Goal: Task Accomplishment & Management: Manage account settings

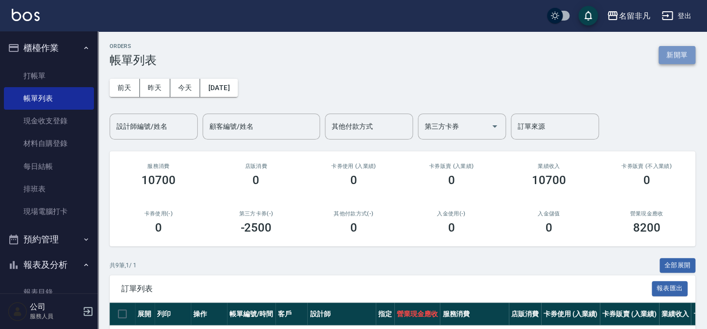
click at [676, 49] on button "新開單" at bounding box center [677, 55] width 37 height 18
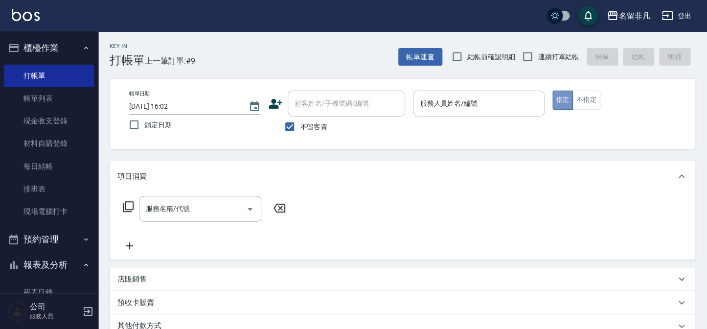
drag, startPoint x: 562, startPoint y: 99, endPoint x: 519, endPoint y: 109, distance: 43.8
click at [560, 99] on button "指定" at bounding box center [563, 100] width 21 height 19
click at [456, 106] on input "服務人員姓名/編號" at bounding box center [479, 103] width 122 height 17
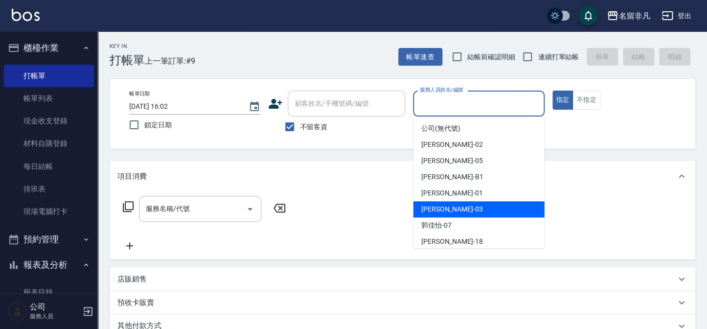
click at [455, 209] on div "[PERSON_NAME] -03" at bounding box center [479, 209] width 131 height 16
type input "[PERSON_NAME]-03"
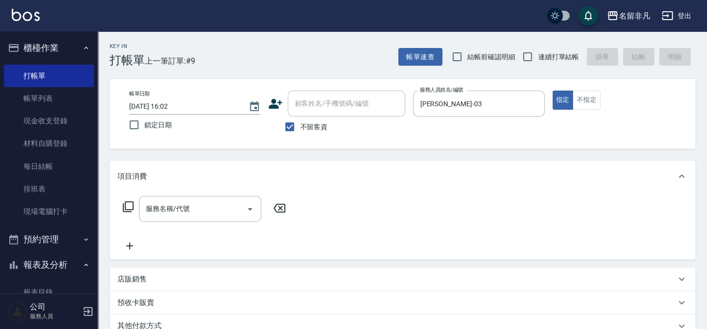
click at [127, 205] on icon at bounding box center [128, 207] width 12 height 12
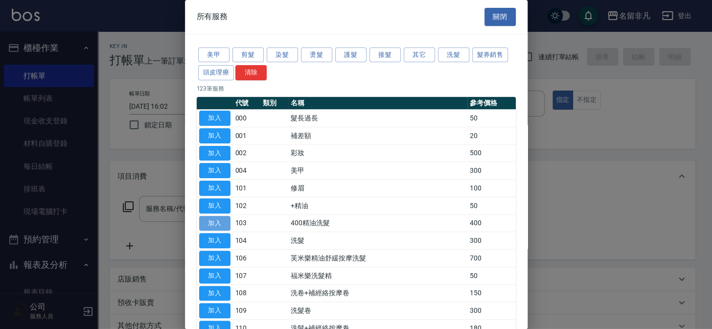
click at [210, 220] on button "加入" at bounding box center [214, 223] width 31 height 15
type input "400精油洗髮(103)"
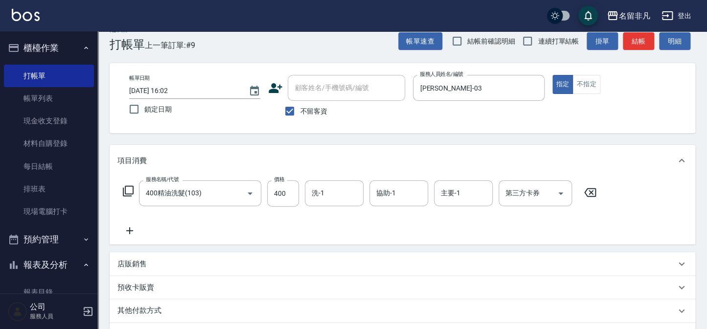
scroll to position [8, 0]
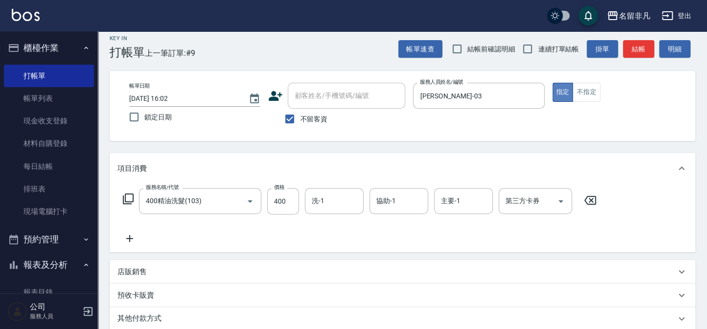
click at [565, 89] on button "指定" at bounding box center [563, 92] width 21 height 19
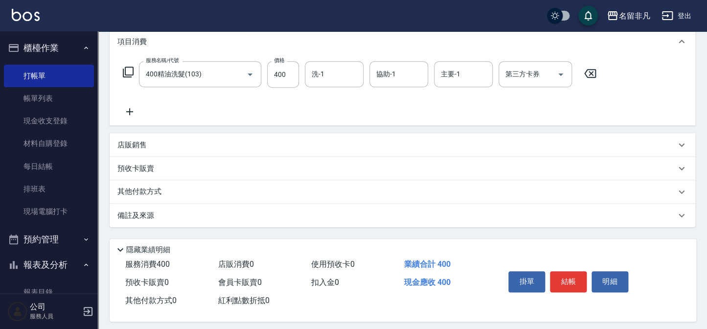
scroll to position [141, 0]
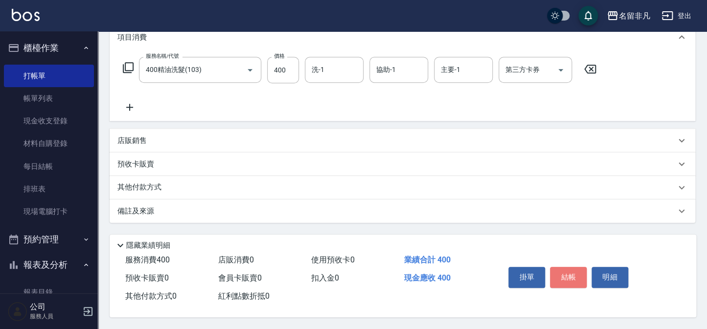
drag, startPoint x: 563, startPoint y: 269, endPoint x: 546, endPoint y: 262, distance: 17.8
click at [558, 268] on button "結帳" at bounding box center [568, 277] width 37 height 21
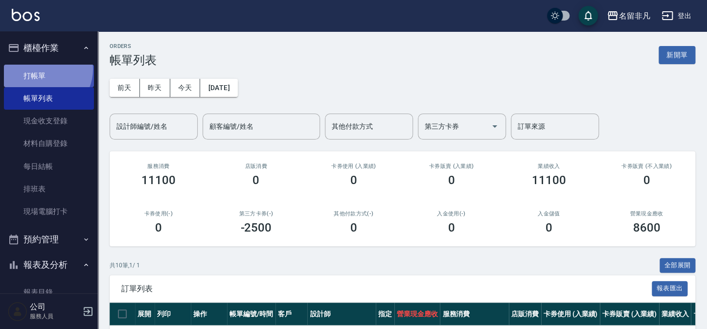
drag, startPoint x: 43, startPoint y: 69, endPoint x: 26, endPoint y: 81, distance: 20.8
click at [43, 69] on link "打帳單" at bounding box center [49, 76] width 90 height 23
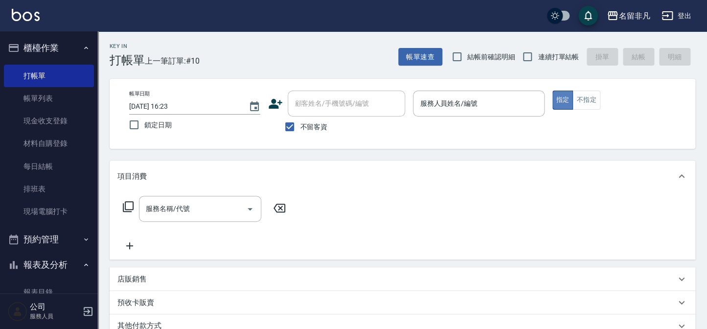
click at [565, 101] on button "指定" at bounding box center [563, 100] width 21 height 19
click at [433, 103] on div "服務人員姓名/編號 服務人員姓名/編號" at bounding box center [478, 104] width 131 height 26
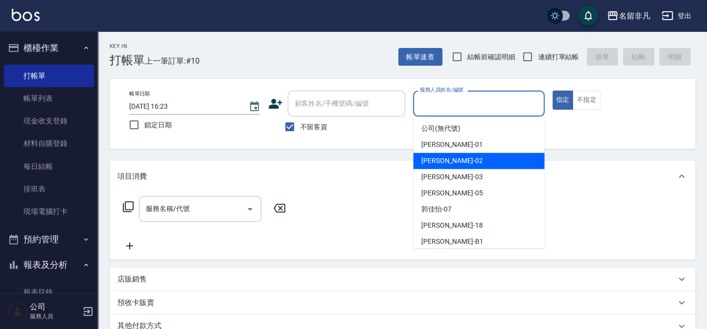
click at [440, 161] on span "[PERSON_NAME]-02" at bounding box center [453, 161] width 62 height 10
type input "[PERSON_NAME]-02"
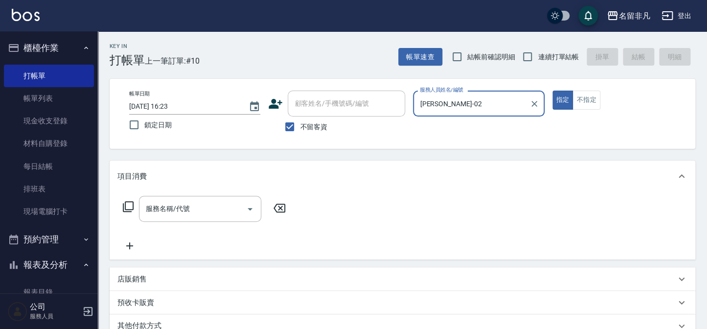
click at [128, 204] on icon at bounding box center [128, 207] width 12 height 12
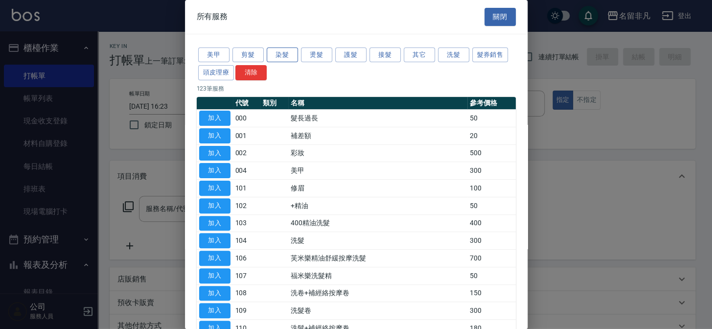
click at [284, 50] on button "染髮" at bounding box center [282, 54] width 31 height 15
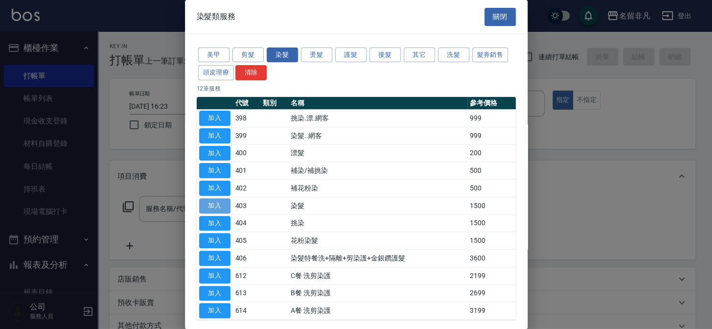
click at [221, 207] on button "加入" at bounding box center [214, 205] width 31 height 15
type input "染髮(403)"
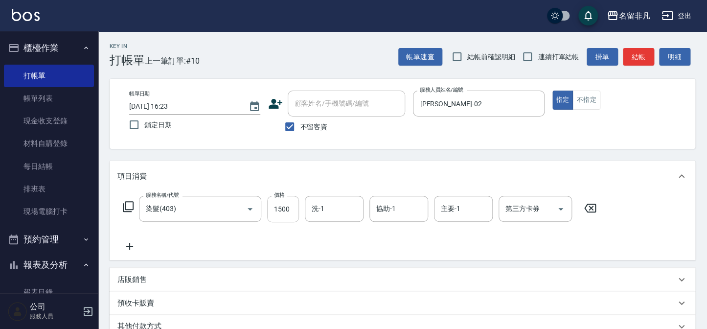
click at [292, 210] on input "1500" at bounding box center [283, 209] width 32 height 26
click at [276, 209] on input "2200" at bounding box center [283, 209] width 32 height 26
click at [284, 210] on input "200" at bounding box center [283, 209] width 32 height 26
type input "2000"
click at [345, 206] on input "洗-1" at bounding box center [334, 208] width 50 height 17
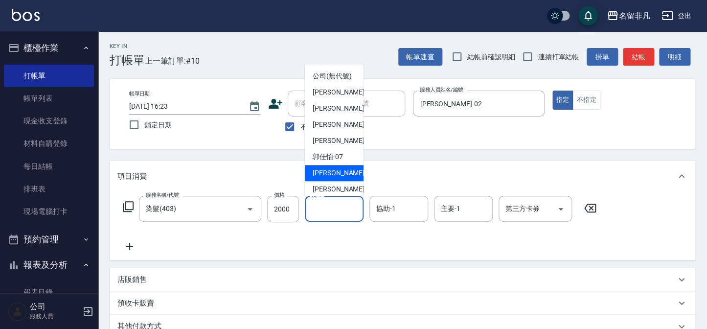
click at [354, 181] on div "[PERSON_NAME]-18" at bounding box center [334, 173] width 59 height 16
type input "[PERSON_NAME]-18"
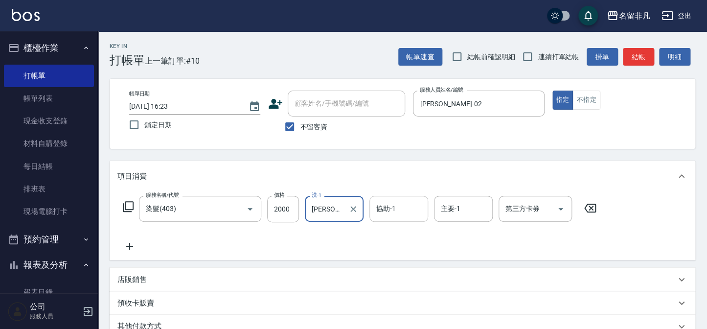
click at [422, 215] on input "協助-1" at bounding box center [399, 208] width 50 height 17
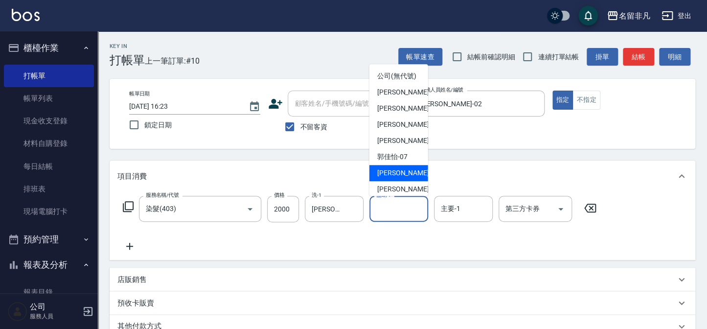
click at [398, 178] on span "[PERSON_NAME]-18" at bounding box center [408, 173] width 62 height 10
type input "[PERSON_NAME]-18"
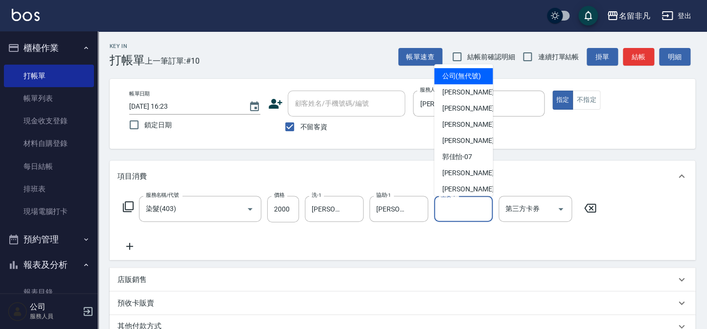
click at [460, 208] on input "主要-1" at bounding box center [464, 208] width 50 height 17
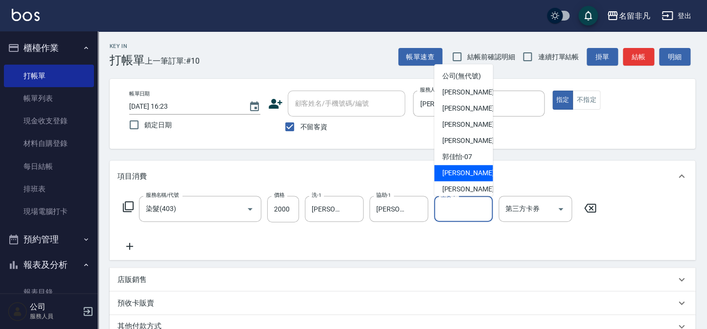
click at [459, 178] on span "[PERSON_NAME]-18" at bounding box center [473, 173] width 62 height 10
type input "[PERSON_NAME]-18"
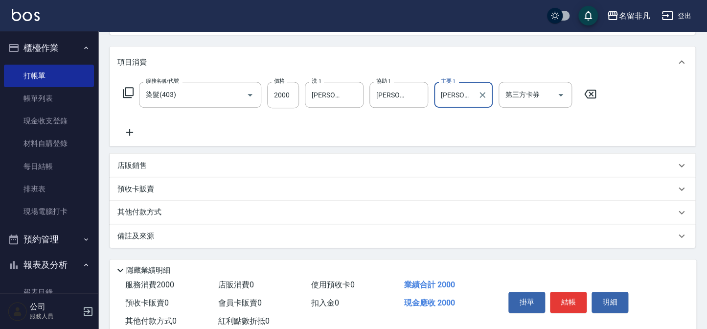
scroll to position [133, 0]
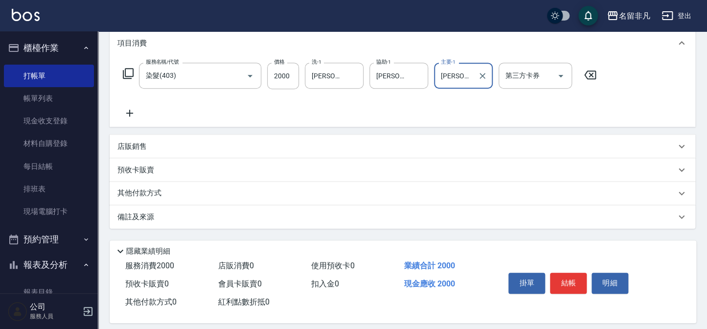
click at [558, 278] on button "結帳" at bounding box center [568, 283] width 37 height 21
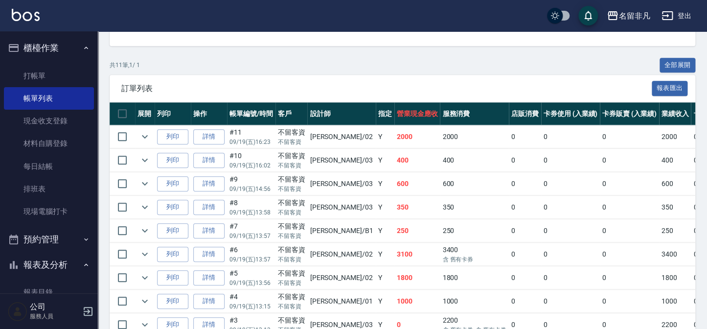
scroll to position [222, 0]
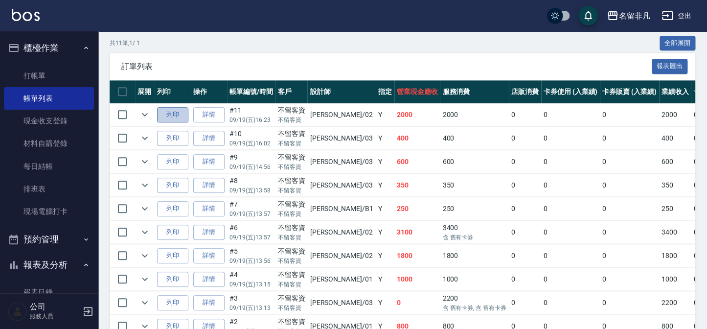
click at [165, 113] on button "列印" at bounding box center [172, 114] width 31 height 15
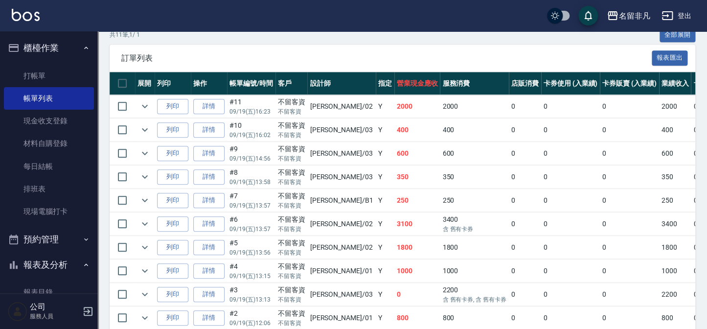
scroll to position [254, 0]
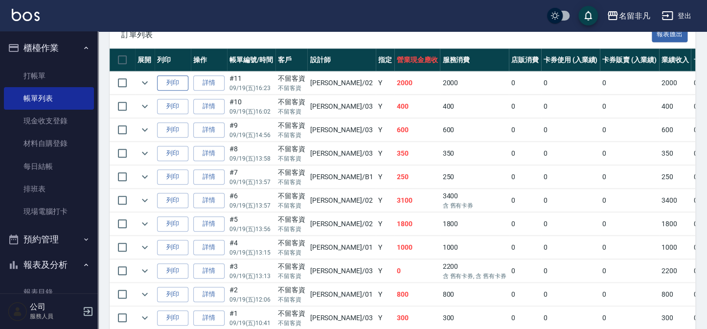
click at [173, 82] on button "列印" at bounding box center [172, 82] width 31 height 15
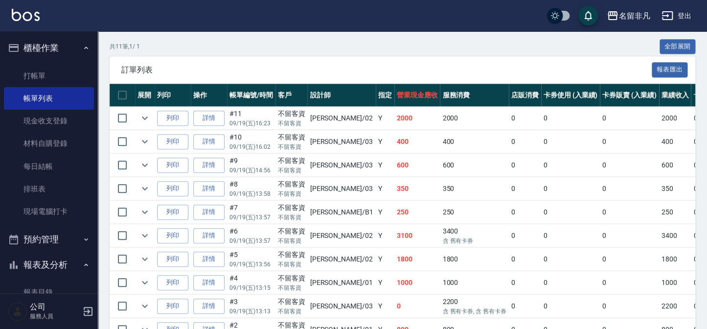
scroll to position [210, 0]
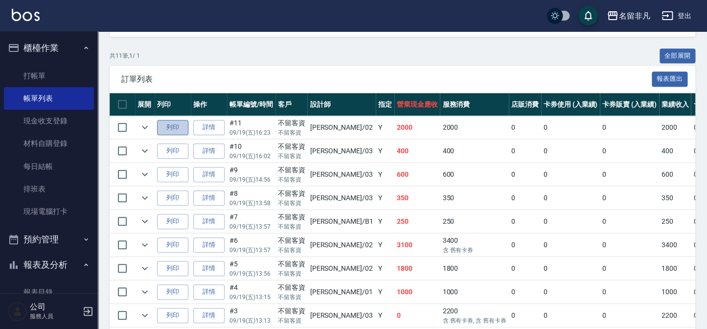
click at [174, 133] on button "列印" at bounding box center [172, 127] width 31 height 15
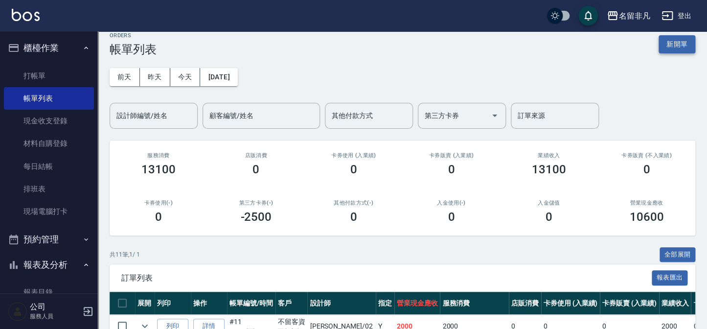
scroll to position [0, 0]
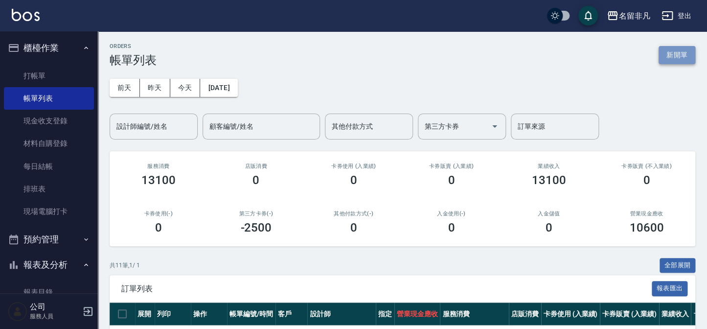
click at [676, 53] on button "新開單" at bounding box center [677, 55] width 37 height 18
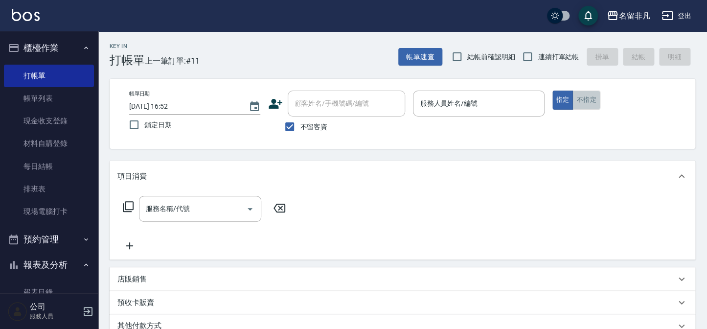
click at [588, 99] on button "不指定" at bounding box center [586, 100] width 27 height 19
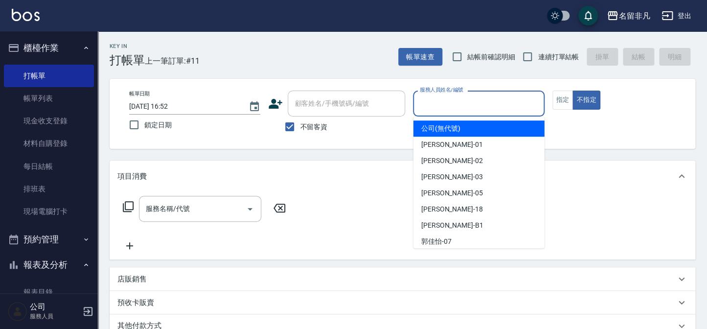
click at [507, 110] on input "服務人員姓名/編號" at bounding box center [479, 103] width 122 height 17
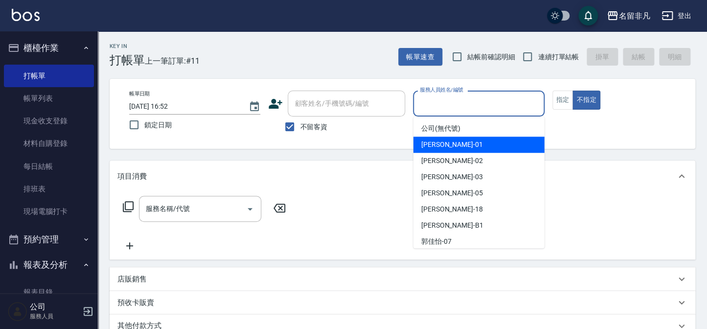
click at [486, 146] on div "[PERSON_NAME] -01" at bounding box center [479, 145] width 131 height 16
type input "[PERSON_NAME]-01"
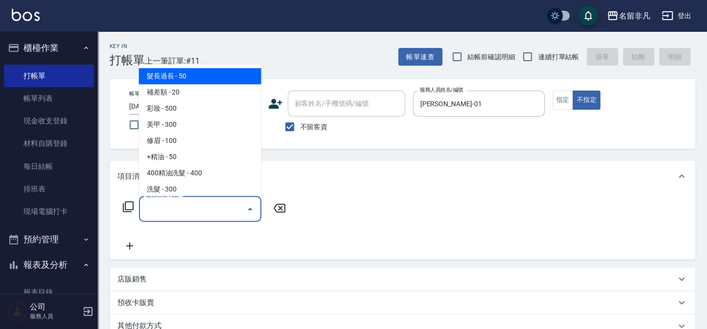
click at [240, 210] on input "服務名稱/代號" at bounding box center [192, 208] width 99 height 17
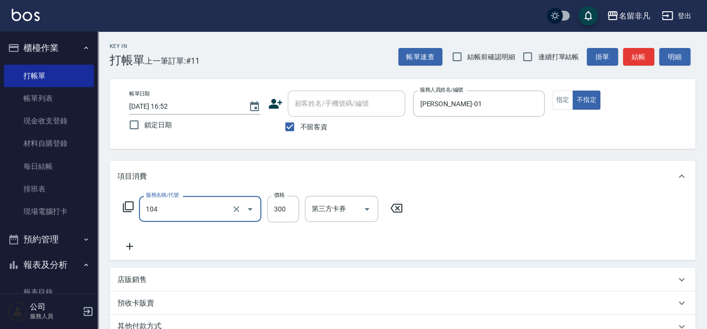
type input "洗髮(104)"
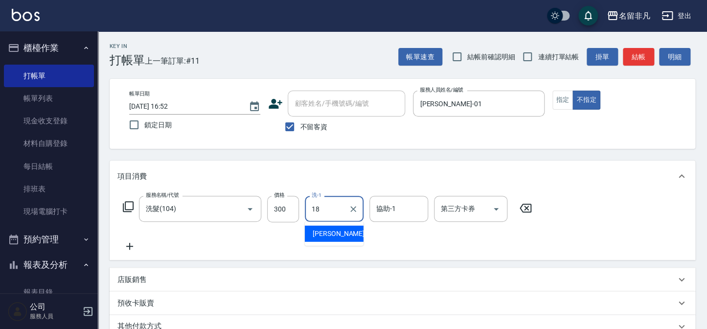
type input "[PERSON_NAME]-18"
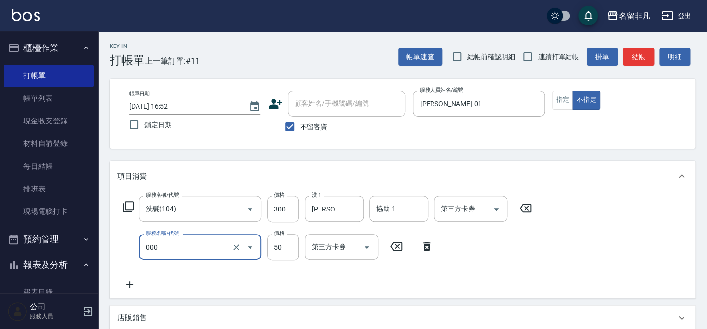
type input "髮長過長(000)"
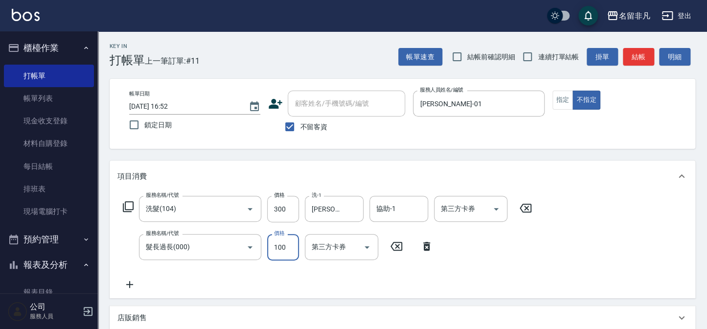
type input "100"
click at [636, 59] on button "結帳" at bounding box center [638, 57] width 31 height 18
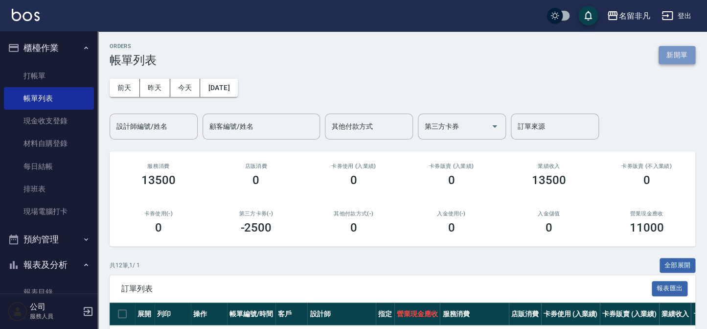
click at [669, 49] on button "新開單" at bounding box center [677, 55] width 37 height 18
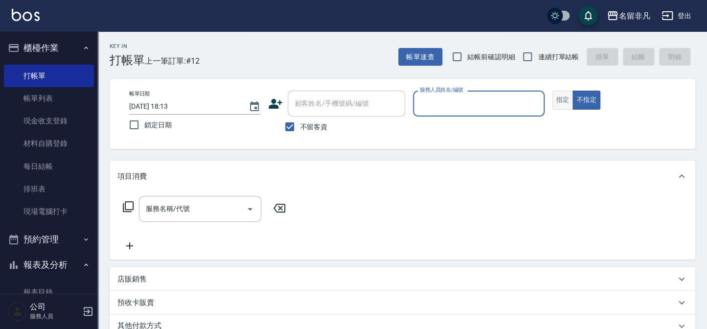
drag, startPoint x: 563, startPoint y: 102, endPoint x: 513, endPoint y: 91, distance: 51.7
click at [562, 101] on button "指定" at bounding box center [563, 100] width 21 height 19
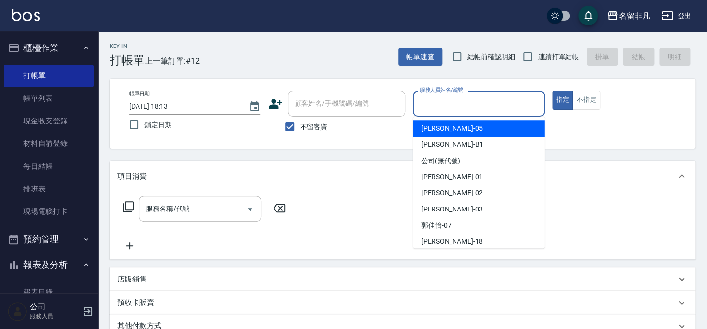
drag, startPoint x: 495, startPoint y: 99, endPoint x: 480, endPoint y: 111, distance: 18.5
click at [495, 100] on input "服務人員姓名/編號" at bounding box center [479, 103] width 122 height 17
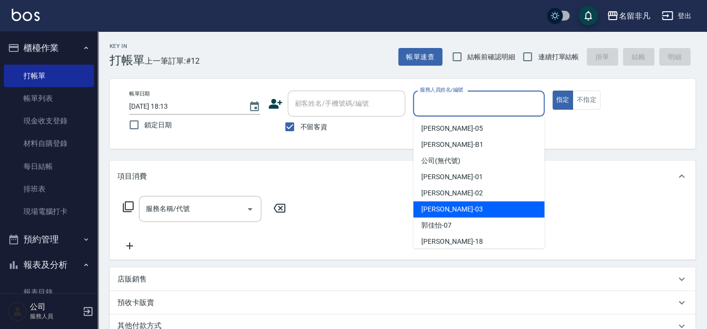
click at [455, 205] on div "[PERSON_NAME] -03" at bounding box center [479, 209] width 131 height 16
type input "[PERSON_NAME]-03"
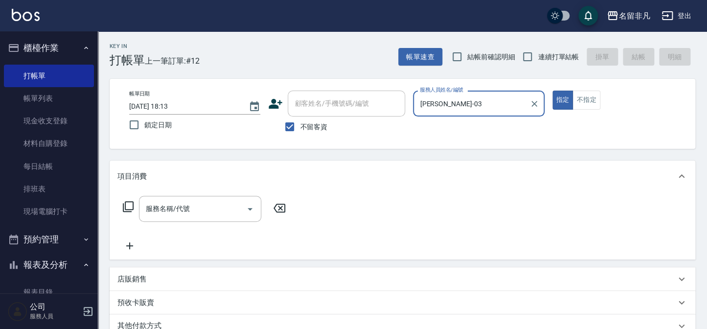
drag, startPoint x: 564, startPoint y: 101, endPoint x: 498, endPoint y: 115, distance: 66.6
click at [563, 101] on button "指定" at bounding box center [563, 100] width 21 height 19
click at [128, 205] on icon at bounding box center [128, 207] width 12 height 12
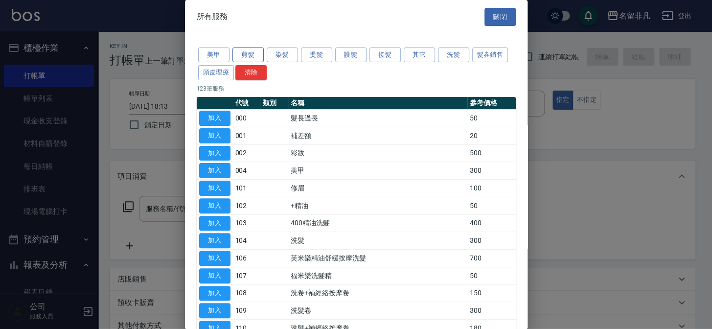
click at [236, 51] on button "剪髮" at bounding box center [248, 54] width 31 height 15
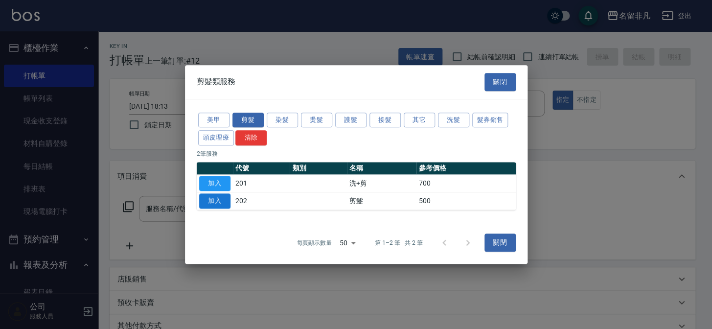
click at [214, 203] on button "加入" at bounding box center [214, 200] width 31 height 15
type input "剪髮(202)"
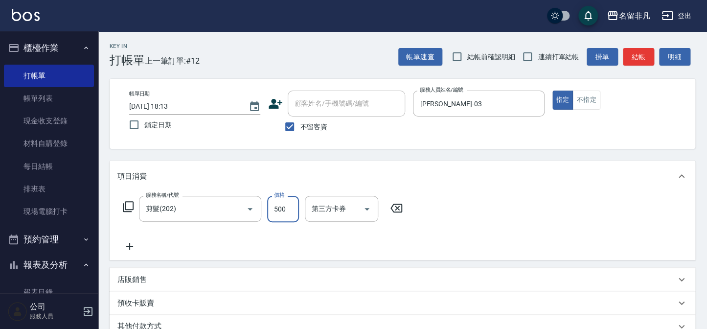
click at [277, 208] on input "500" at bounding box center [283, 209] width 32 height 26
click at [277, 204] on input "6600" at bounding box center [283, 209] width 32 height 26
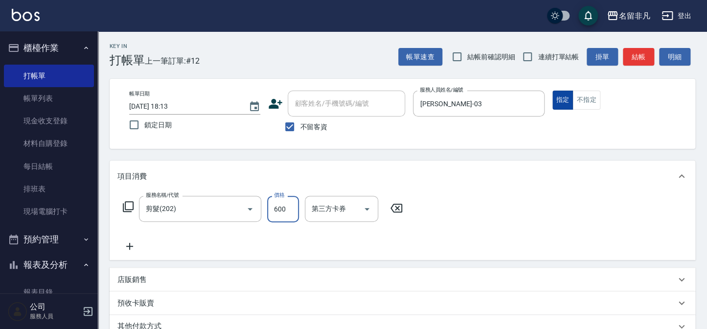
type input "600"
click at [565, 99] on button "指定" at bounding box center [563, 100] width 21 height 19
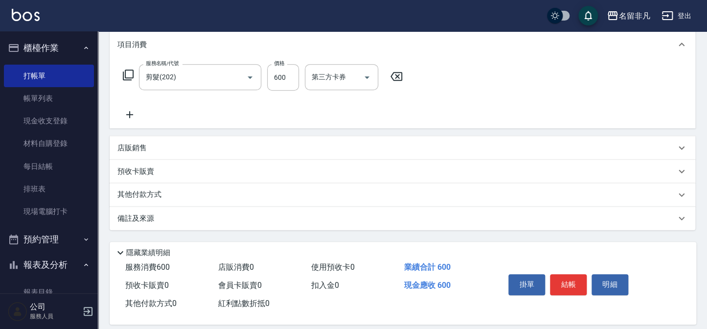
scroll to position [133, 0]
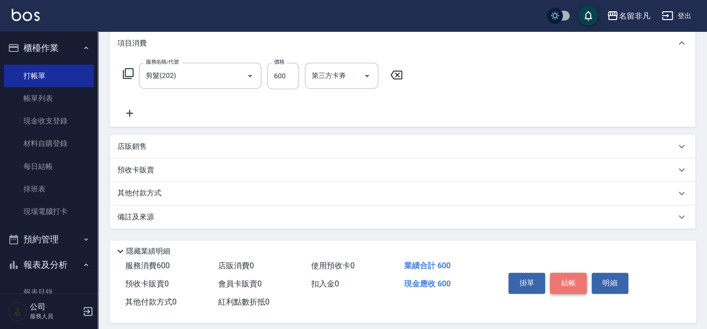
click at [570, 286] on button "結帳" at bounding box center [568, 283] width 37 height 21
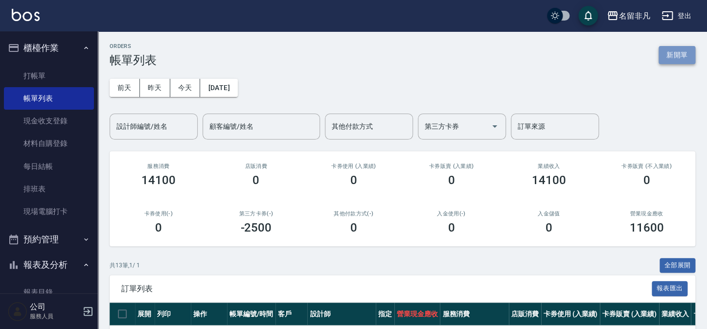
click at [673, 50] on button "新開單" at bounding box center [677, 55] width 37 height 18
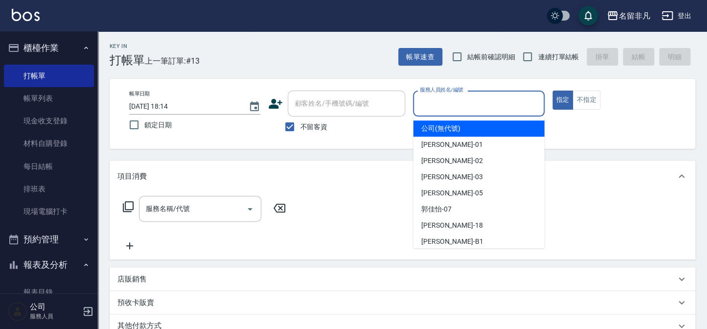
click at [512, 105] on input "服務人員姓名/編號" at bounding box center [479, 103] width 122 height 17
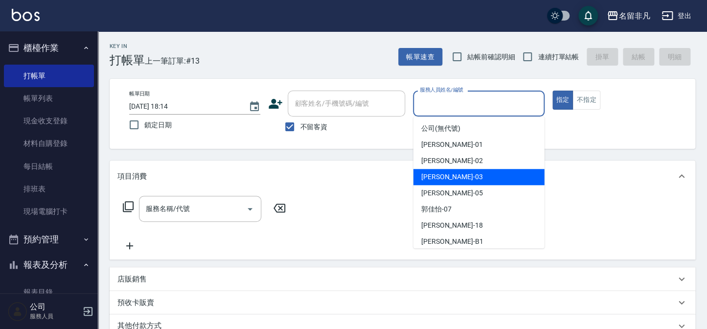
click at [477, 179] on div "[PERSON_NAME] -03" at bounding box center [479, 177] width 131 height 16
type input "[PERSON_NAME]-03"
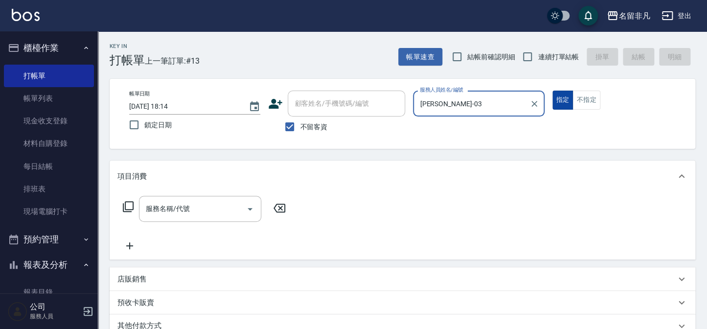
click at [565, 98] on button "指定" at bounding box center [563, 100] width 21 height 19
click at [128, 202] on icon at bounding box center [128, 207] width 12 height 12
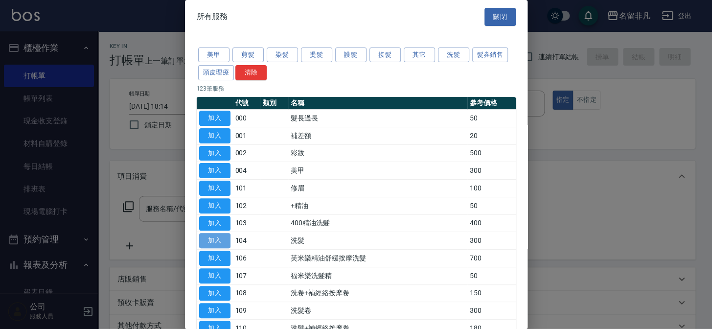
click at [219, 237] on button "加入" at bounding box center [214, 240] width 31 height 15
type input "洗髮(104)"
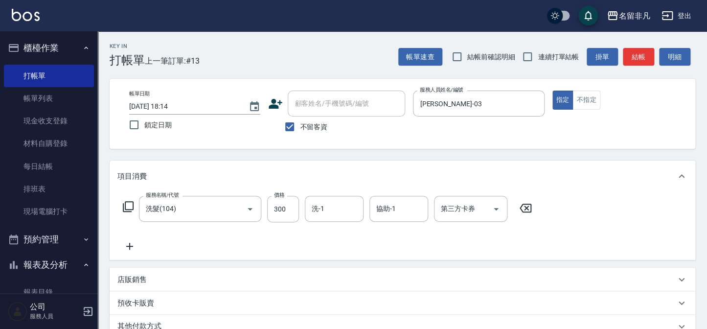
click at [129, 248] on icon at bounding box center [129, 246] width 7 height 7
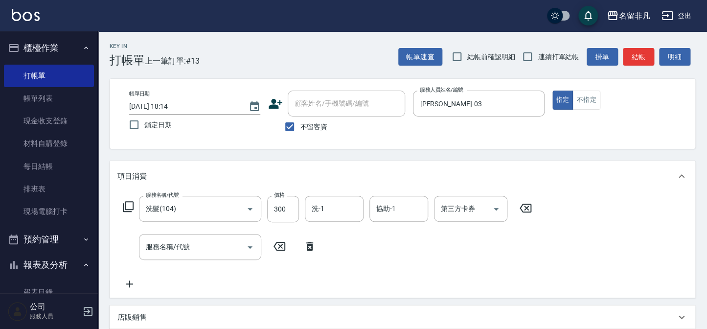
click at [130, 205] on icon at bounding box center [128, 207] width 12 height 12
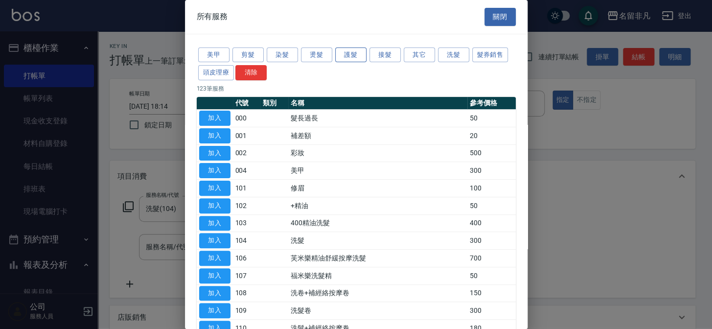
click at [353, 53] on button "護髮" at bounding box center [350, 54] width 31 height 15
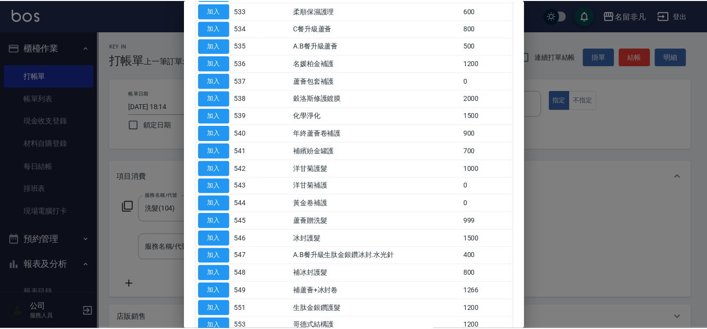
scroll to position [378, 0]
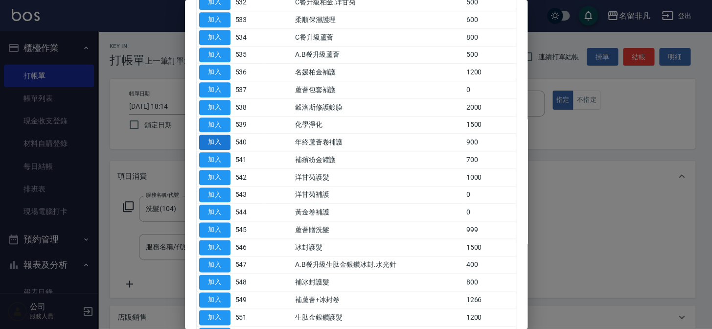
click at [203, 137] on button "加入" at bounding box center [214, 142] width 31 height 15
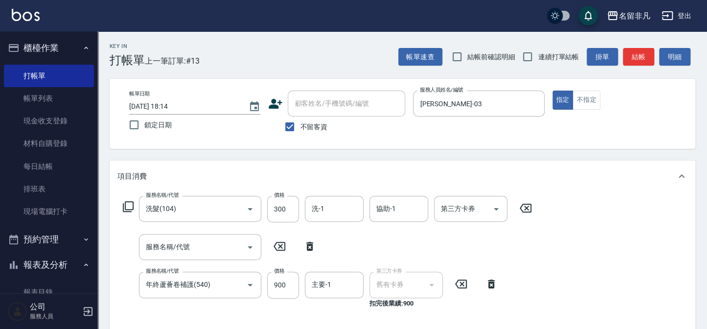
click at [310, 244] on icon at bounding box center [309, 246] width 7 height 9
type input "年終蘆薈卷補護(540)"
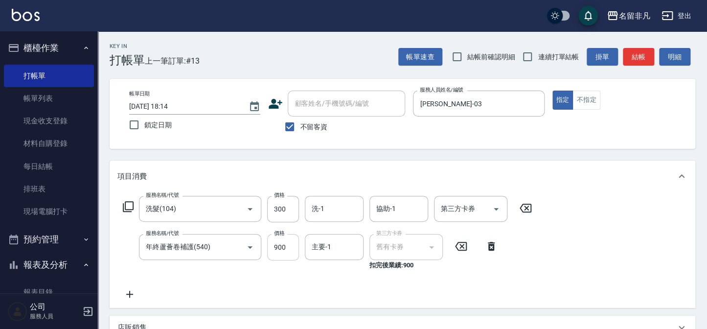
click at [284, 244] on input "900" at bounding box center [283, 247] width 32 height 26
click at [278, 240] on input "11000" at bounding box center [283, 247] width 32 height 26
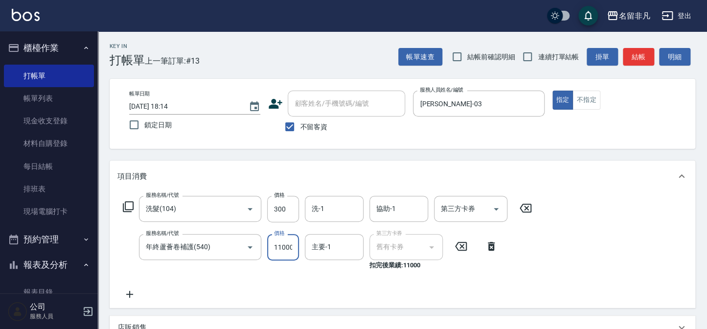
click at [278, 240] on input "11000" at bounding box center [283, 247] width 32 height 26
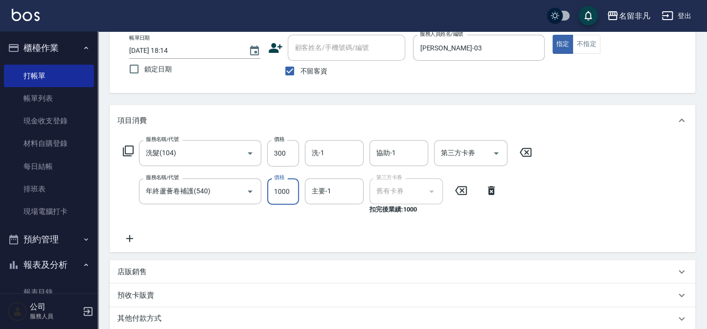
scroll to position [11, 0]
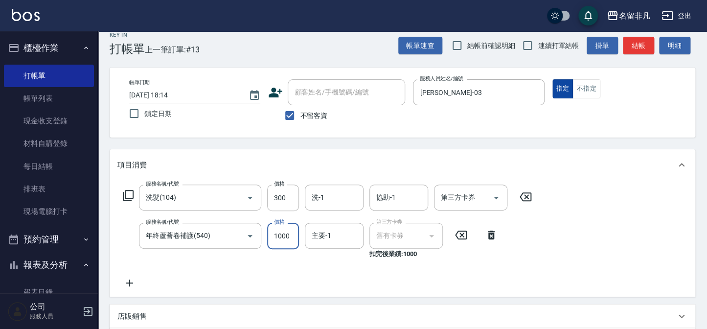
type input "1000"
click at [563, 89] on button "指定" at bounding box center [563, 88] width 21 height 19
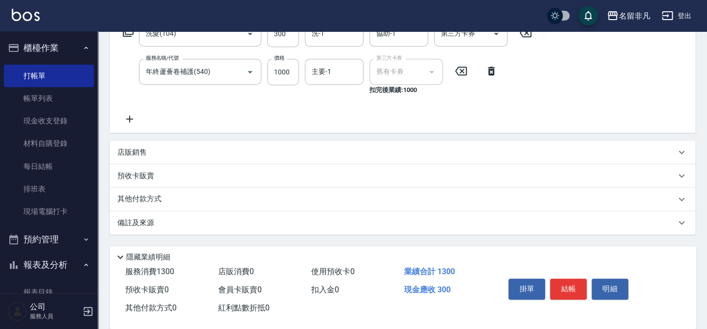
scroll to position [189, 0]
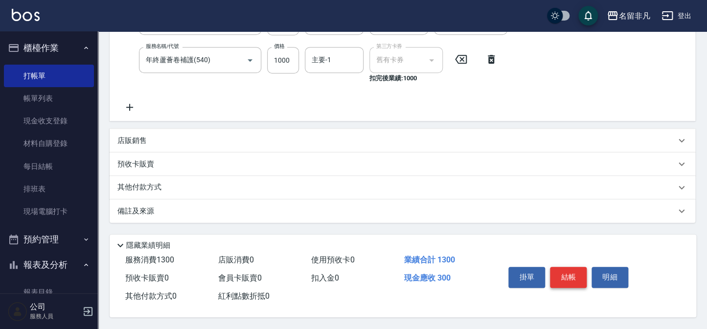
click at [574, 277] on button "結帳" at bounding box center [568, 277] width 37 height 21
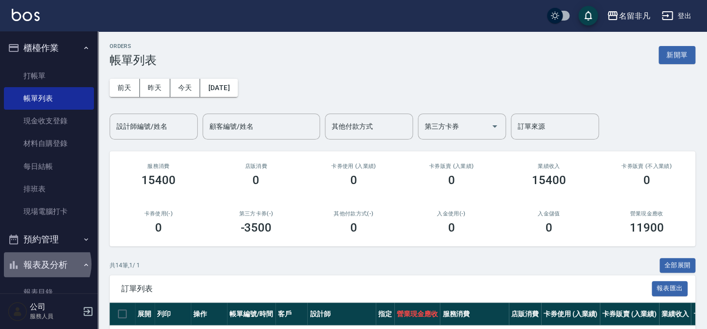
click at [45, 264] on button "報表及分析" at bounding box center [49, 264] width 90 height 25
click at [42, 259] on button "報表及分析" at bounding box center [49, 264] width 90 height 25
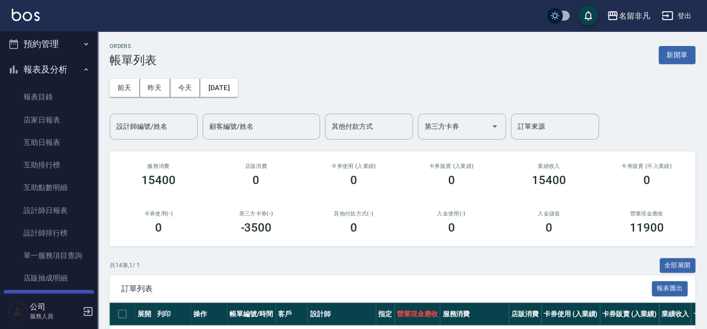
scroll to position [222, 0]
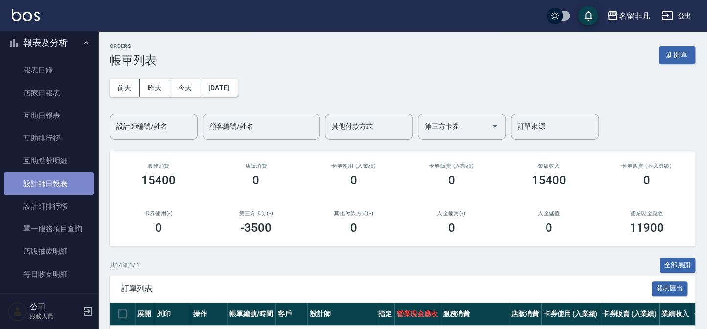
click at [53, 182] on link "設計師日報表" at bounding box center [49, 183] width 90 height 23
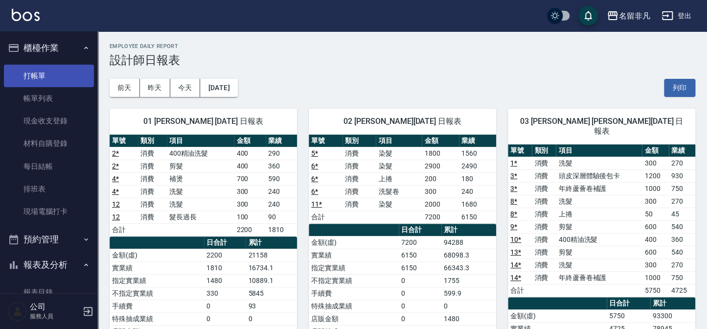
click at [39, 75] on link "打帳單" at bounding box center [49, 76] width 90 height 23
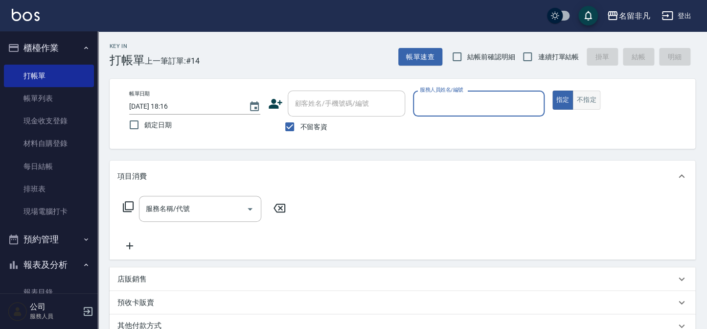
click at [574, 106] on button "不指定" at bounding box center [586, 100] width 27 height 19
click at [440, 97] on input "服務人員姓名/編號" at bounding box center [479, 103] width 122 height 17
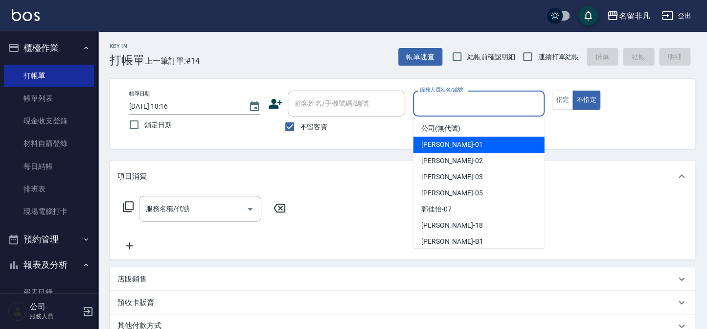
click at [420, 142] on div "[PERSON_NAME] -01" at bounding box center [479, 145] width 131 height 16
type input "[PERSON_NAME]-01"
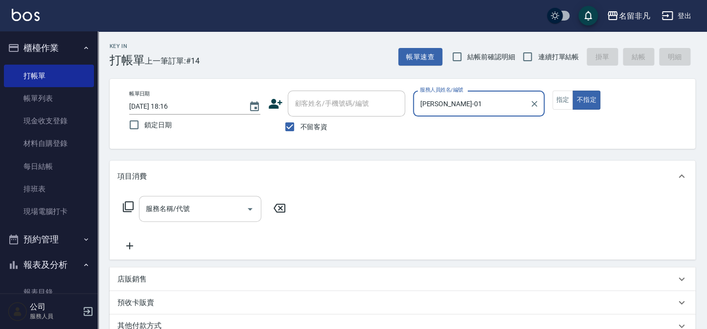
click at [222, 210] on input "服務名稱/代號" at bounding box center [192, 208] width 99 height 17
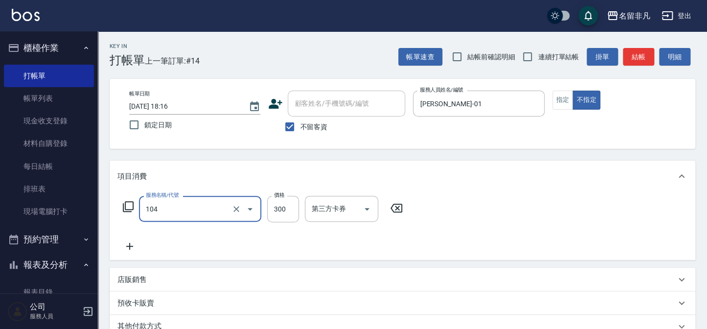
type input "洗髮(104)"
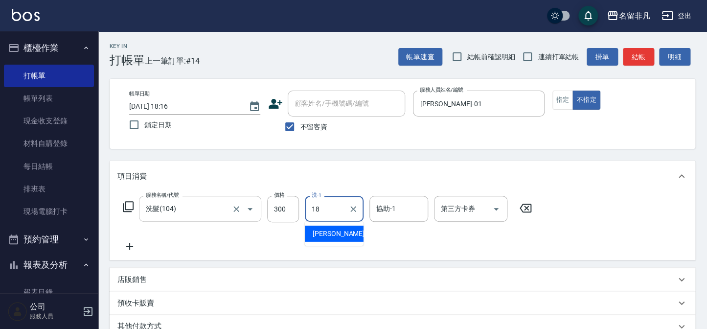
type input "[PERSON_NAME]-18"
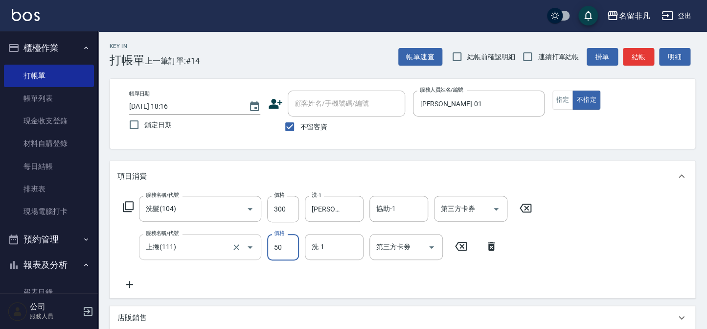
click at [214, 248] on input "上捲(111)" at bounding box center [186, 246] width 86 height 17
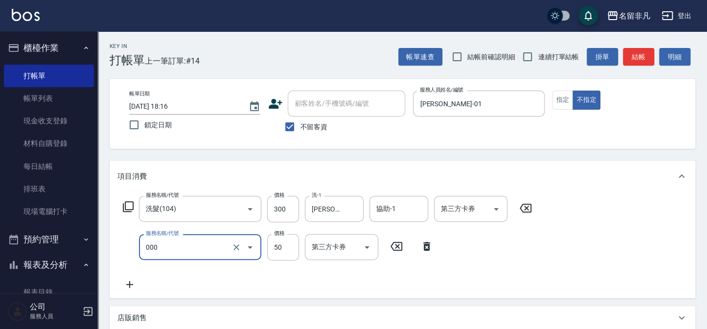
type input "髮長過長(000)"
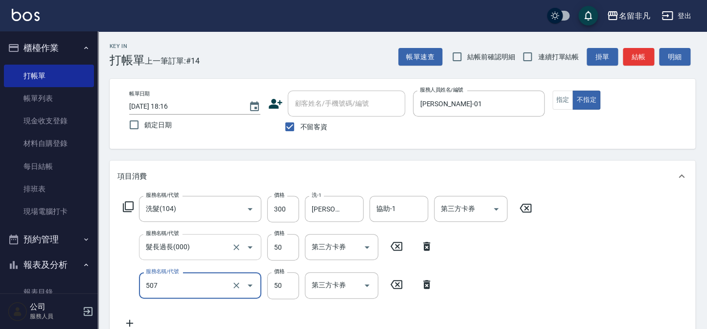
type input "瞬間護髮(507)"
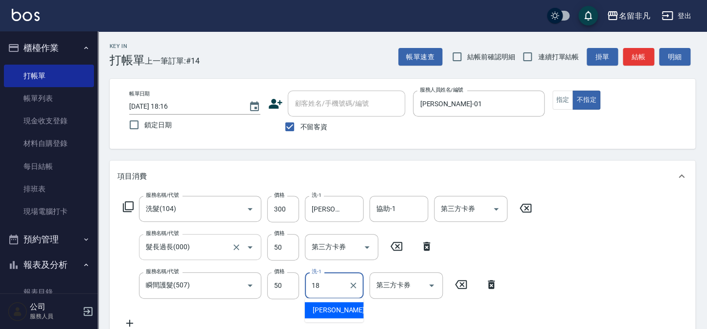
type input "[PERSON_NAME]-18"
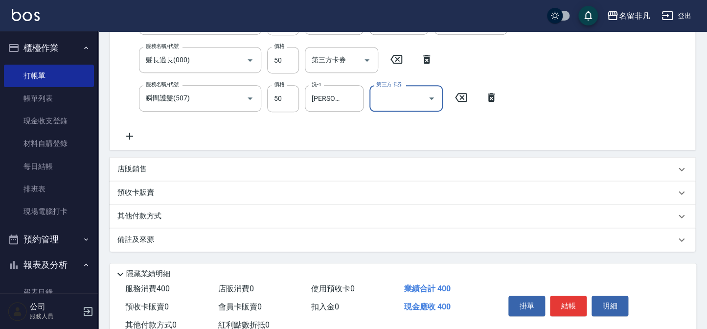
scroll to position [218, 0]
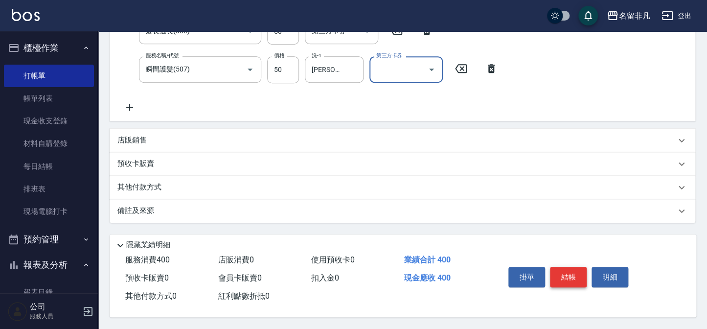
click at [567, 275] on button "結帳" at bounding box center [568, 277] width 37 height 21
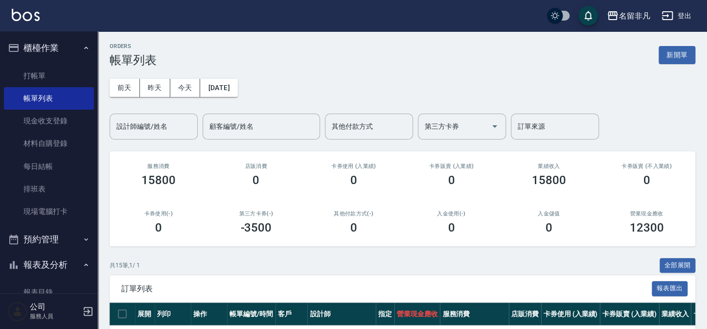
drag, startPoint x: 31, startPoint y: 71, endPoint x: 119, endPoint y: 103, distance: 93.7
click at [31, 71] on link "打帳單" at bounding box center [49, 76] width 90 height 23
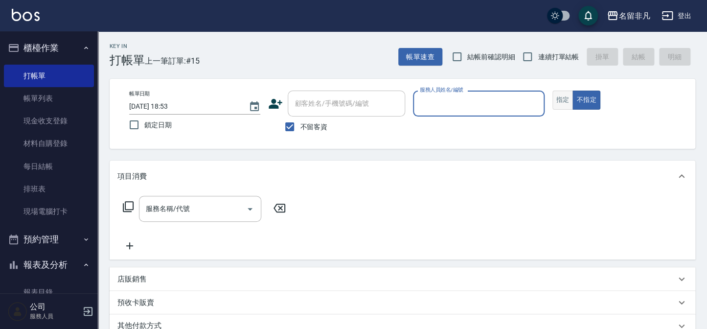
click at [565, 98] on button "指定" at bounding box center [563, 100] width 21 height 19
click at [517, 109] on input "服務人員姓名/編號" at bounding box center [479, 103] width 122 height 17
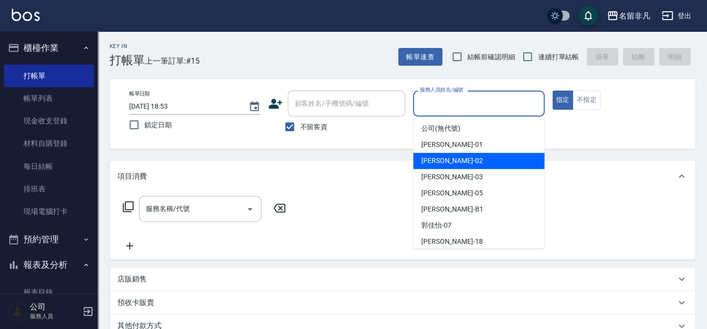
click at [488, 161] on div "[PERSON_NAME]-02" at bounding box center [479, 161] width 131 height 16
type input "[PERSON_NAME]-02"
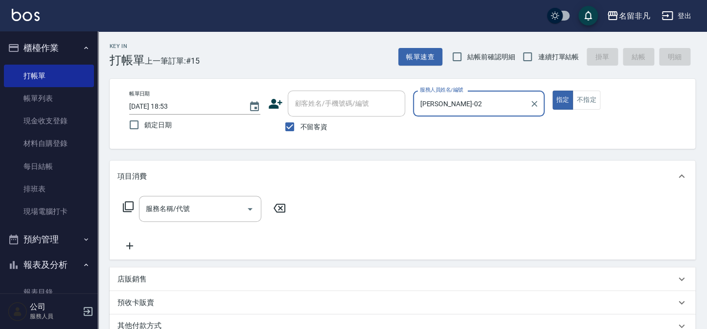
click at [129, 206] on icon at bounding box center [128, 207] width 12 height 12
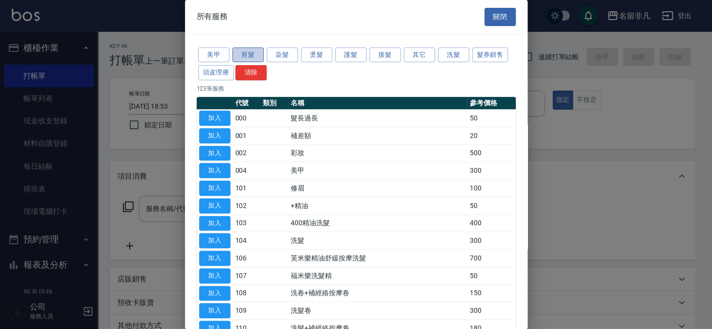
click at [250, 56] on button "剪髮" at bounding box center [248, 54] width 31 height 15
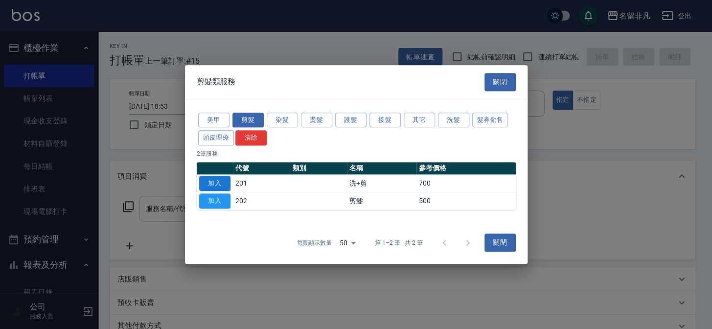
click at [216, 183] on button "加入" at bounding box center [214, 183] width 31 height 15
type input "洗+剪(201)"
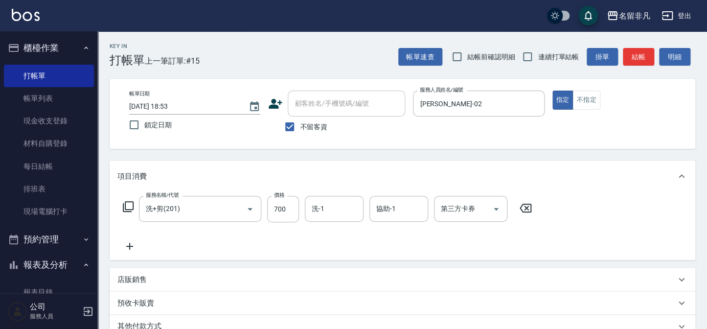
click at [128, 206] on icon at bounding box center [128, 207] width 12 height 12
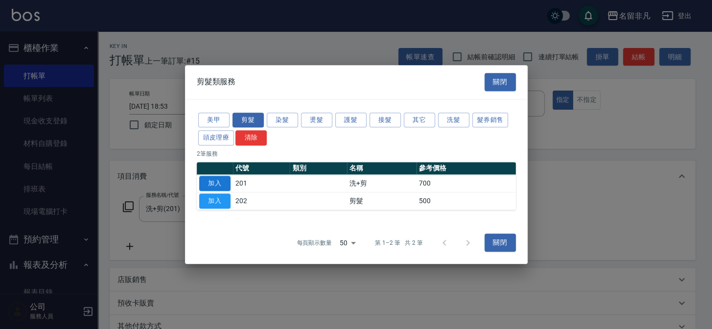
click at [212, 183] on button "加入" at bounding box center [214, 183] width 31 height 15
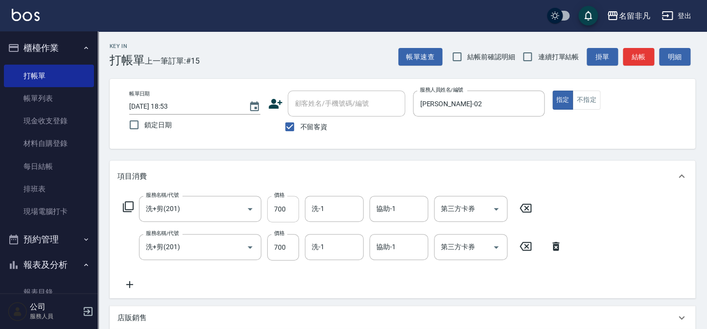
click at [291, 211] on input "700" at bounding box center [283, 209] width 32 height 26
drag, startPoint x: 277, startPoint y: 247, endPoint x: 273, endPoint y: 232, distance: 15.3
click at [278, 246] on input "8800" at bounding box center [283, 247] width 32 height 26
type input "800"
click at [287, 209] on input "700" at bounding box center [283, 209] width 32 height 26
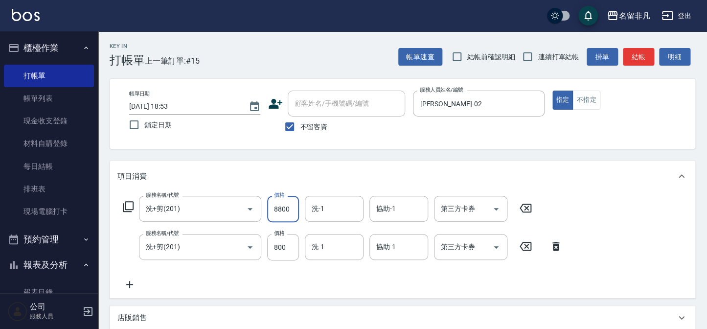
click at [276, 209] on input "8800" at bounding box center [283, 209] width 32 height 26
type input "800"
click at [327, 208] on input "洗-1" at bounding box center [334, 208] width 50 height 17
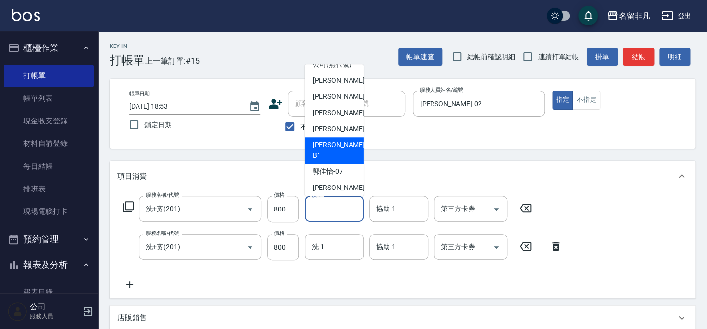
scroll to position [15, 0]
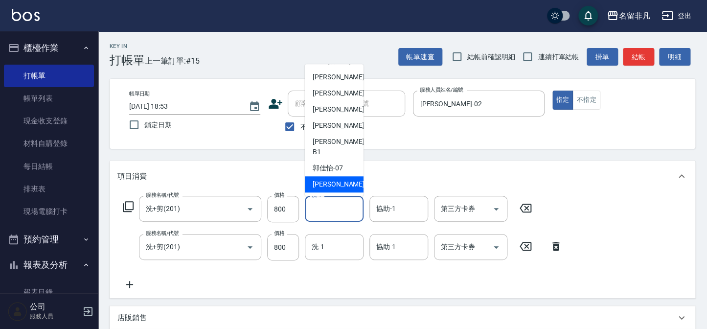
click at [330, 186] on span "[PERSON_NAME]-18" at bounding box center [344, 184] width 62 height 10
type input "[PERSON_NAME]-18"
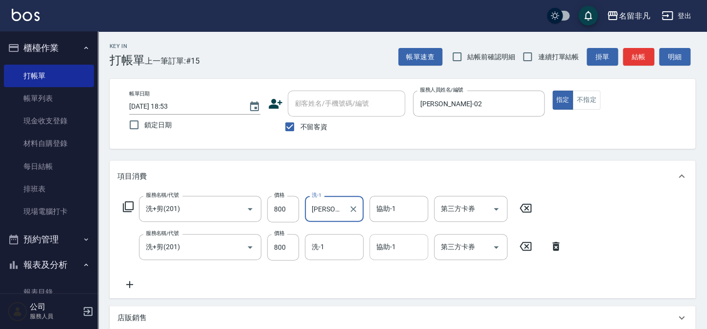
click at [417, 244] on input "協助-1" at bounding box center [399, 246] width 50 height 17
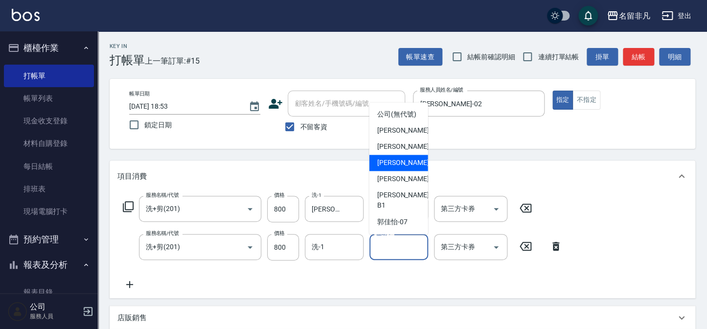
click at [401, 171] on div "[PERSON_NAME] -03" at bounding box center [399, 163] width 59 height 16
type input "[PERSON_NAME]-03"
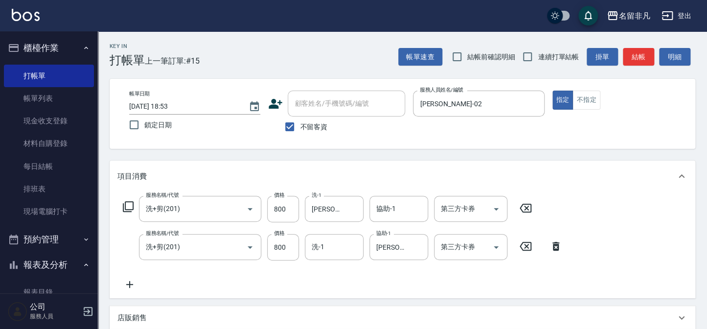
click at [130, 205] on icon at bounding box center [128, 207] width 12 height 12
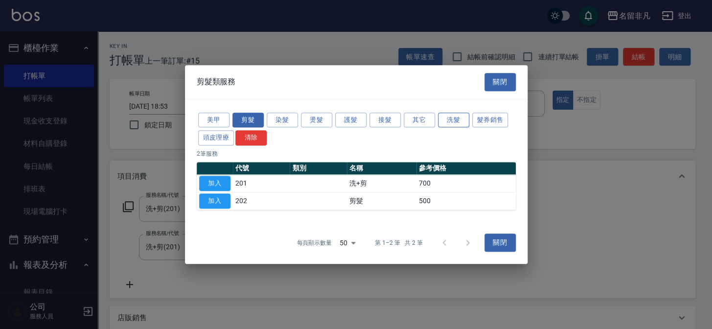
click at [446, 119] on button "洗髮" at bounding box center [453, 120] width 31 height 15
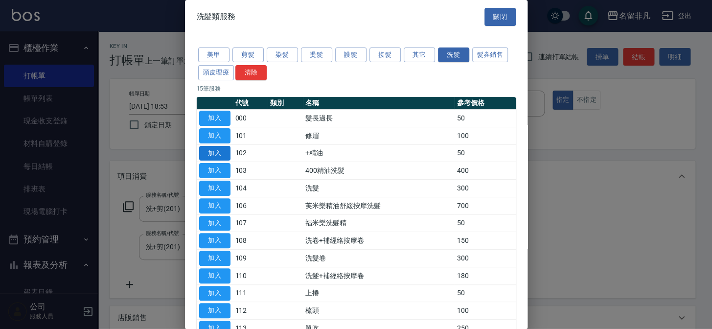
click at [218, 152] on button "加入" at bounding box center [214, 153] width 31 height 15
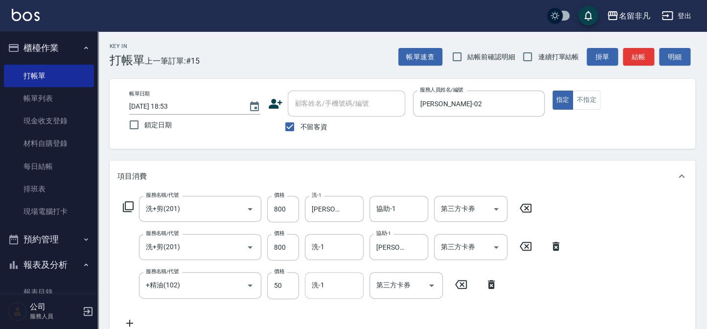
click at [348, 288] on input "洗-1" at bounding box center [334, 285] width 50 height 17
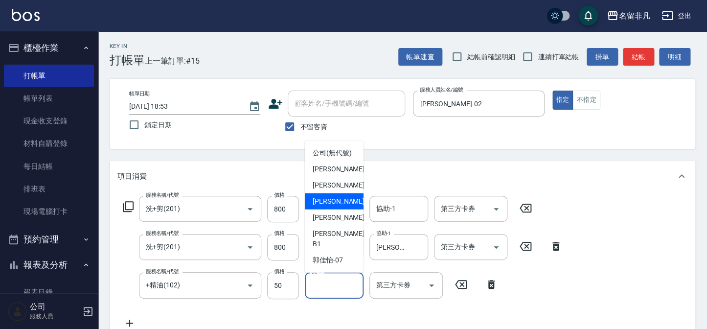
click at [333, 207] on span "[PERSON_NAME] -03" at bounding box center [344, 201] width 62 height 10
type input "[PERSON_NAME]-03"
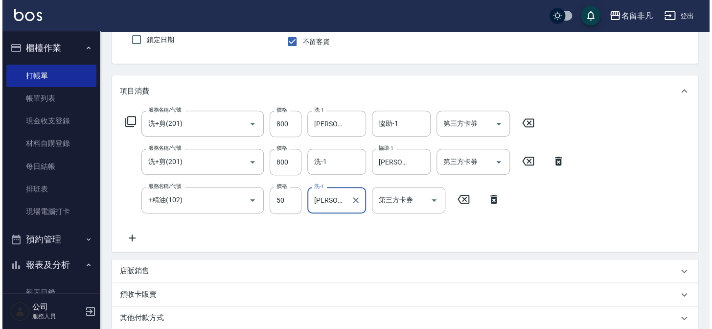
scroll to position [89, 0]
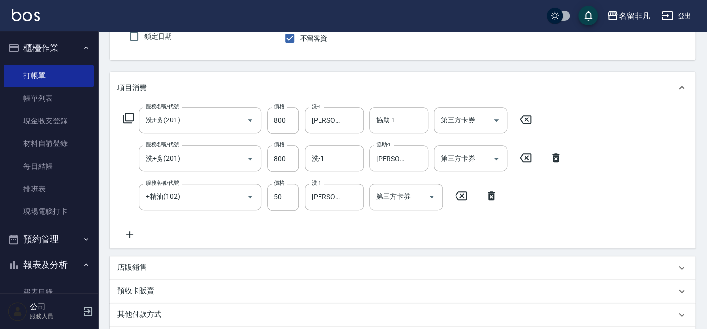
click at [128, 118] on icon at bounding box center [128, 118] width 12 height 12
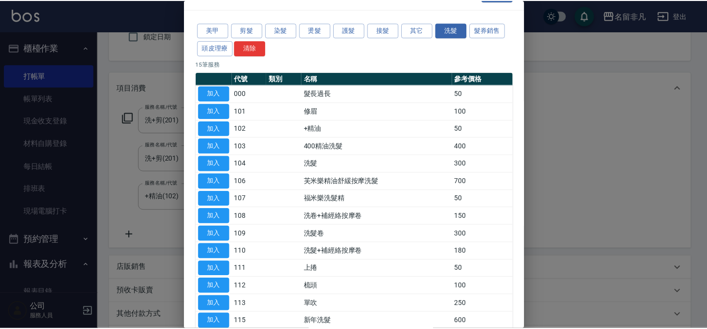
scroll to position [44, 0]
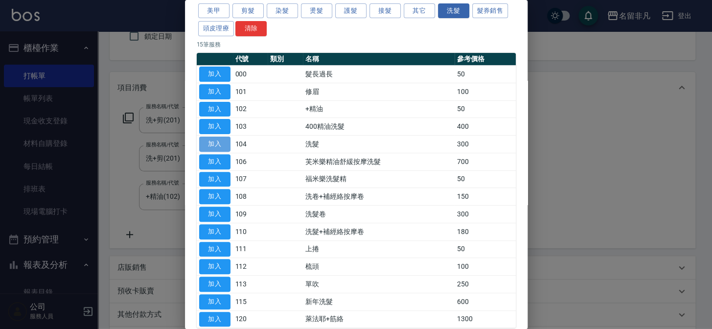
click at [207, 140] on button "加入" at bounding box center [214, 144] width 31 height 15
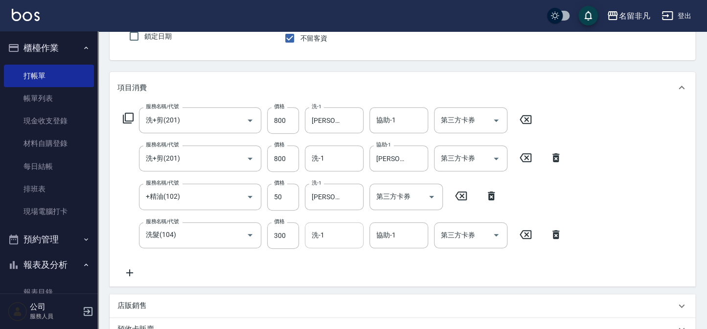
click at [347, 236] on input "洗-1" at bounding box center [334, 235] width 50 height 17
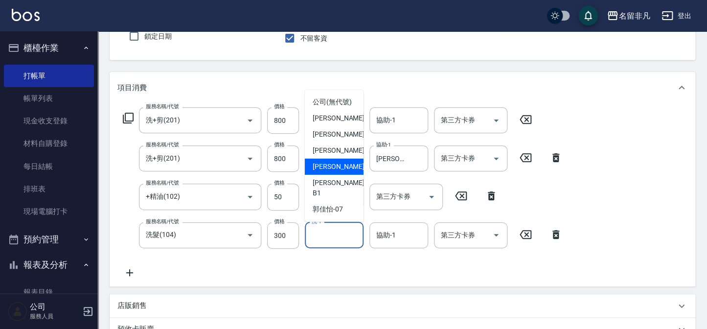
scroll to position [15, 0]
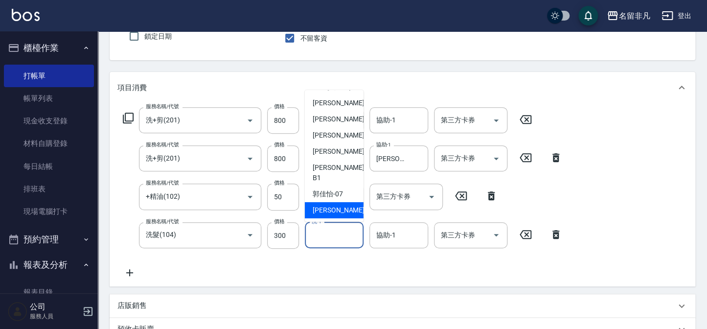
click at [328, 205] on span "[PERSON_NAME]-18" at bounding box center [344, 210] width 62 height 10
type input "[PERSON_NAME]-18"
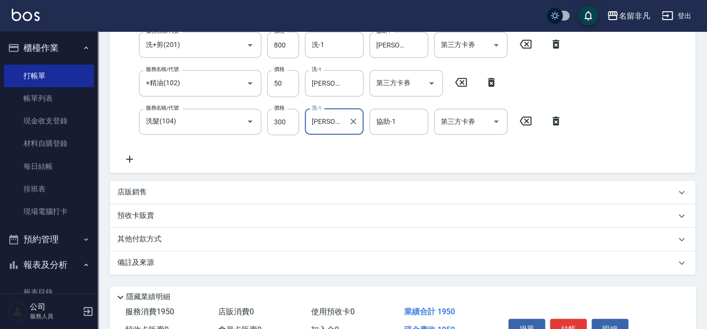
scroll to position [222, 0]
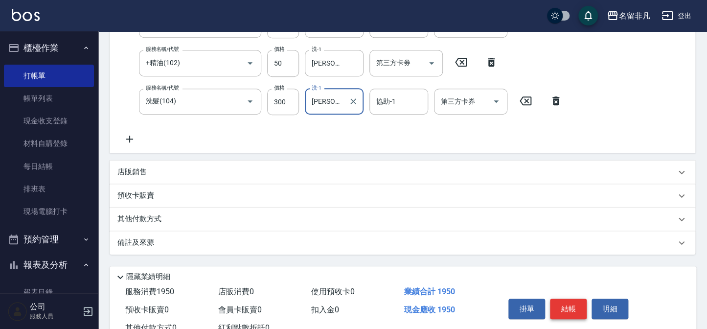
click at [560, 307] on button "結帳" at bounding box center [568, 309] width 37 height 21
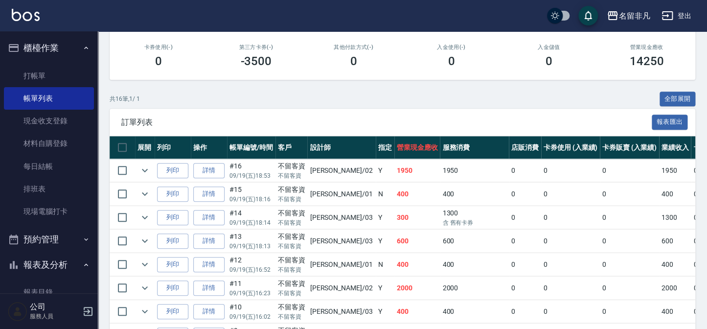
scroll to position [222, 0]
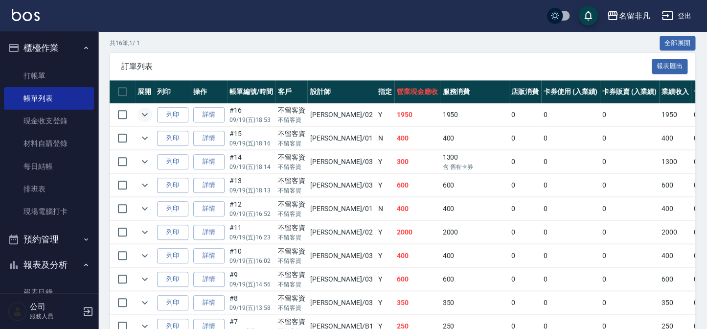
click at [147, 110] on icon "expand row" at bounding box center [145, 115] width 12 height 12
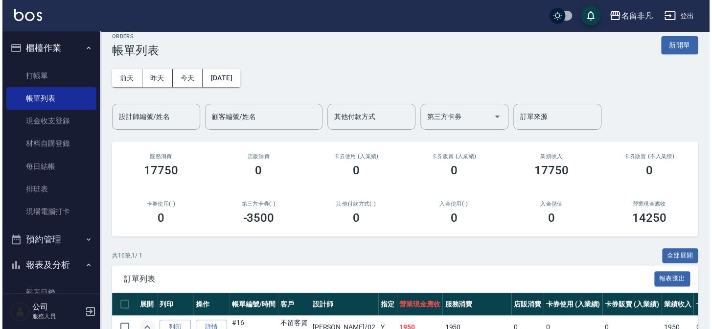
scroll to position [0, 0]
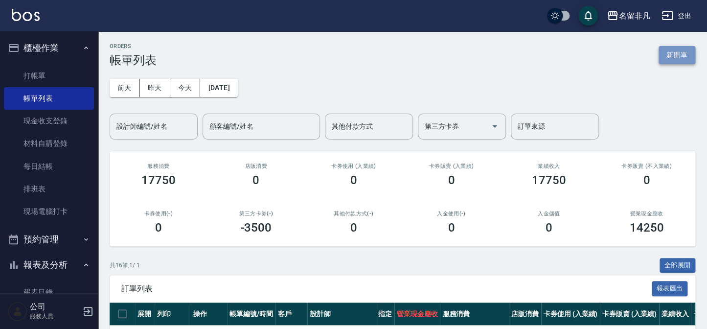
click at [666, 52] on button "新開單" at bounding box center [677, 55] width 37 height 18
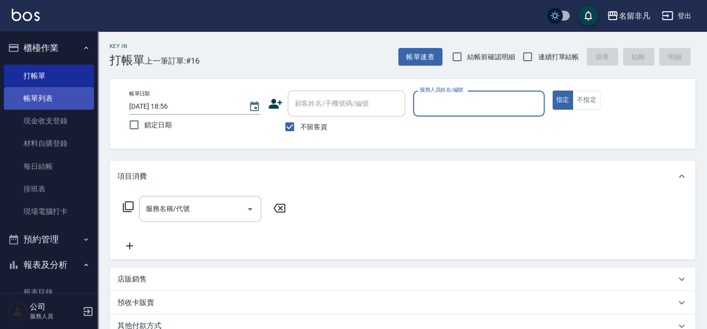
click at [65, 98] on link "帳單列表" at bounding box center [49, 98] width 90 height 23
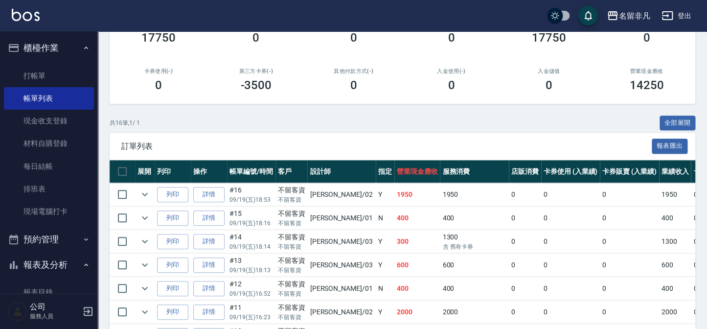
scroll to position [222, 0]
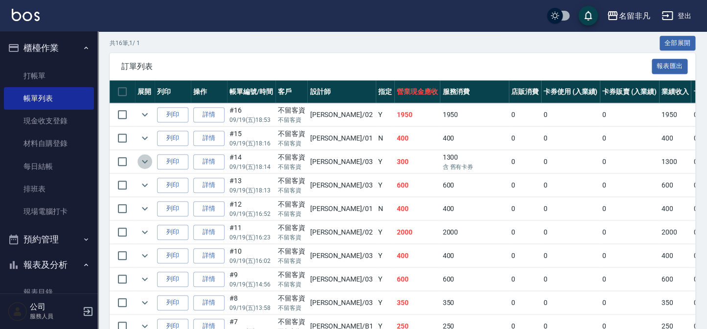
click at [143, 162] on icon "expand row" at bounding box center [145, 162] width 12 height 12
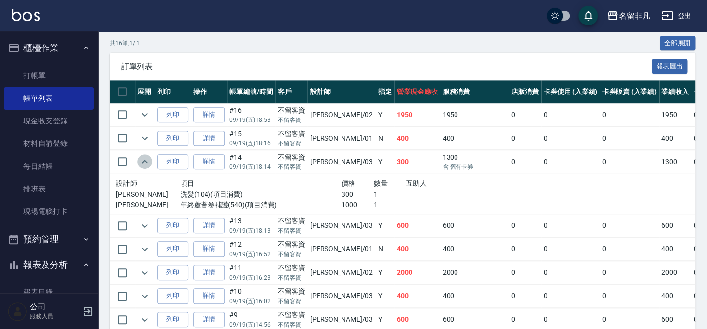
click at [143, 162] on icon "expand row" at bounding box center [145, 162] width 12 height 12
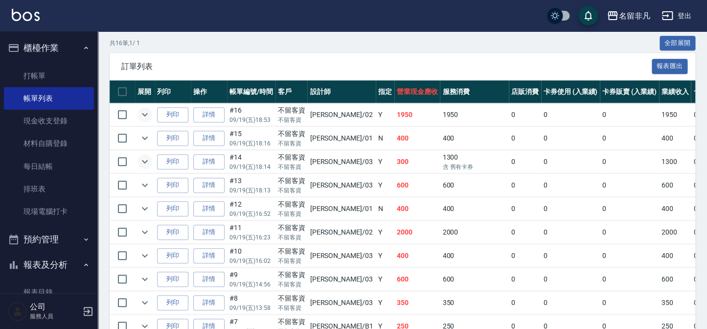
click at [146, 110] on icon "expand row" at bounding box center [145, 115] width 12 height 12
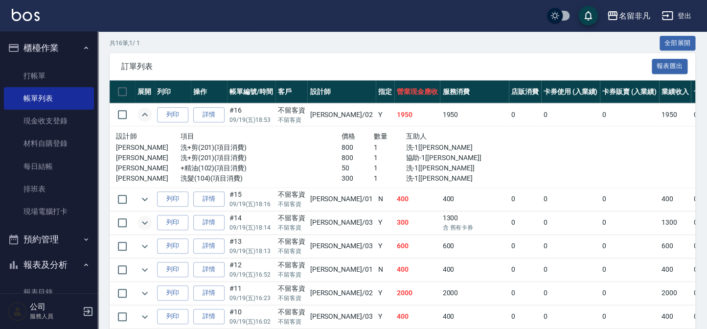
click at [147, 114] on icon "expand row" at bounding box center [145, 115] width 12 height 12
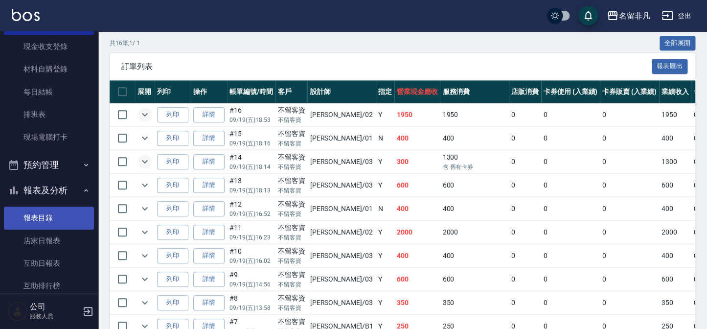
scroll to position [89, 0]
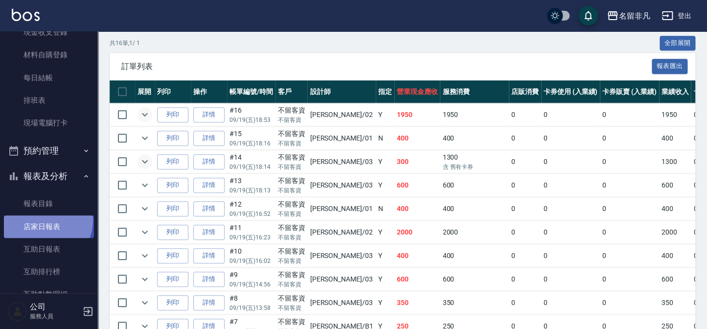
click at [41, 220] on link "店家日報表" at bounding box center [49, 226] width 90 height 23
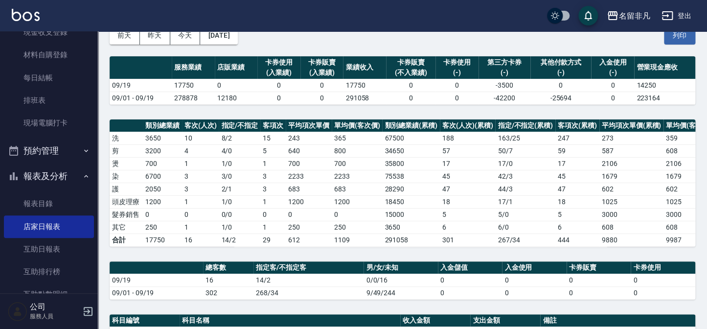
scroll to position [89, 0]
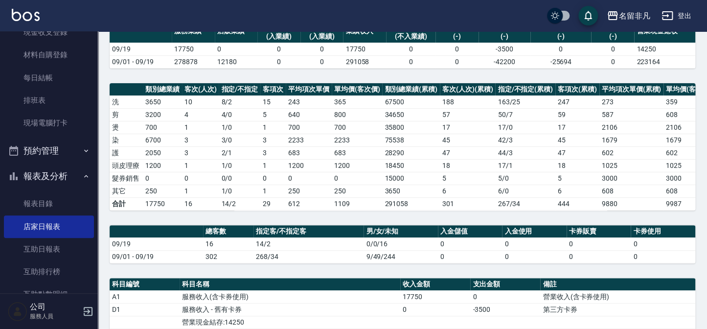
drag, startPoint x: 412, startPoint y: 199, endPoint x: 377, endPoint y: 176, distance: 41.4
click at [412, 199] on td "291058" at bounding box center [411, 203] width 58 height 13
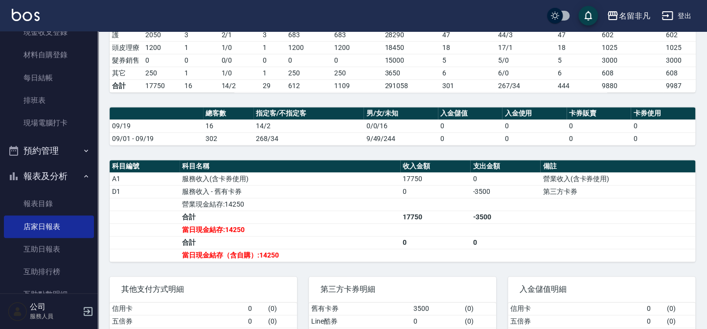
scroll to position [222, 0]
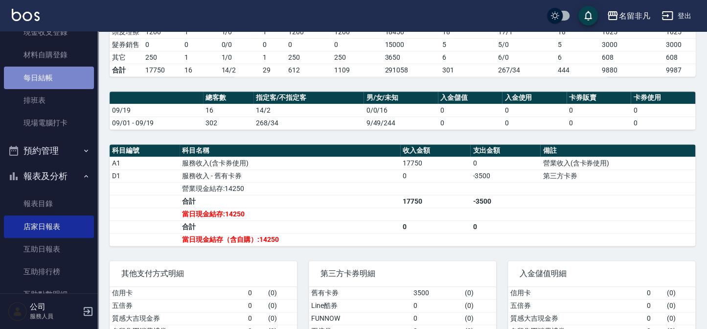
click at [59, 74] on link "每日結帳" at bounding box center [49, 78] width 90 height 23
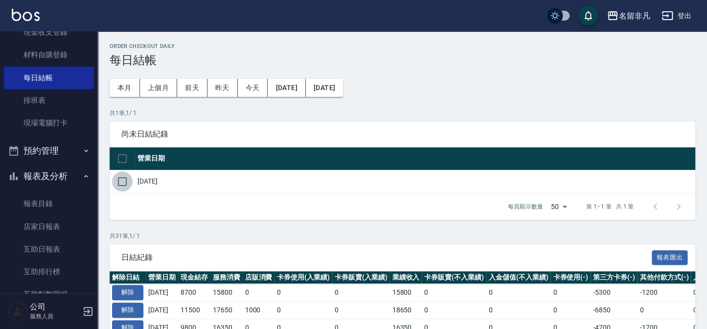
click at [120, 183] on input "checkbox" at bounding box center [122, 181] width 21 height 21
checkbox input "true"
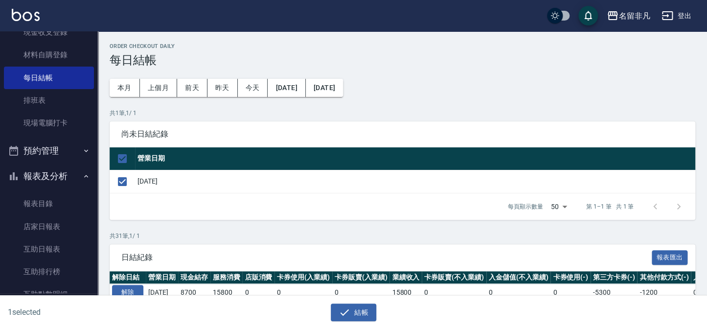
click at [377, 313] on div "結帳" at bounding box center [354, 313] width 342 height 18
click at [370, 308] on button "結帳" at bounding box center [354, 313] width 46 height 18
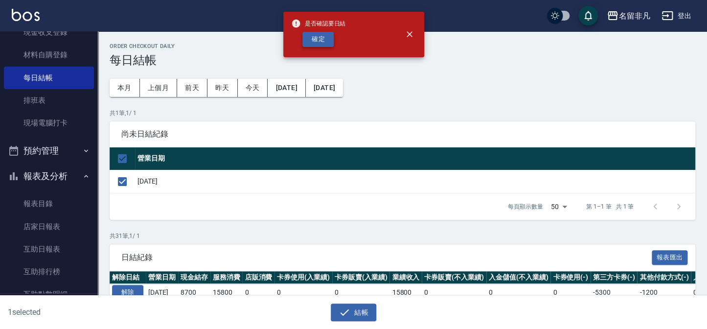
click at [312, 39] on button "確定" at bounding box center [318, 39] width 31 height 15
checkbox input "false"
